Goal: Task Accomplishment & Management: Manage account settings

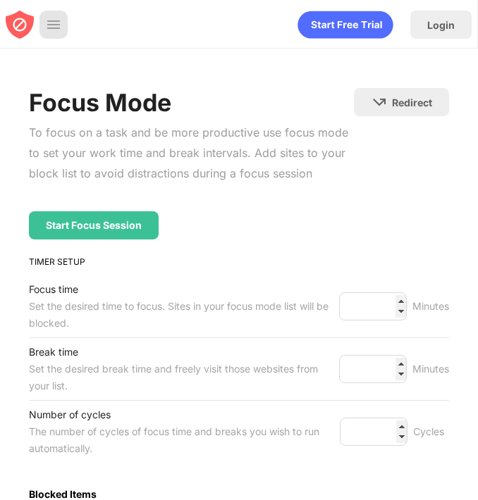
click at [51, 23] on img at bounding box center [54, 25] width 14 height 14
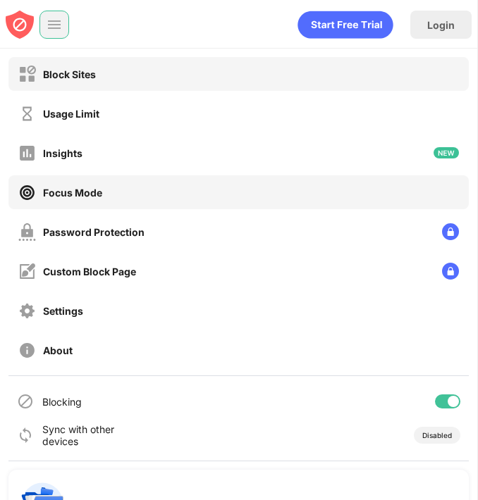
click at [112, 74] on div "Block Sites" at bounding box center [238, 74] width 460 height 34
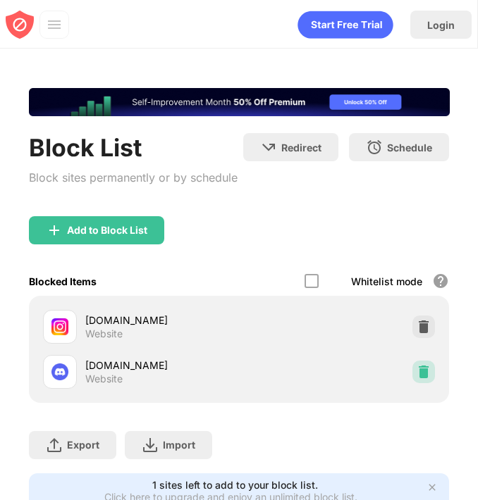
click at [431, 369] on div at bounding box center [423, 372] width 23 height 23
